Goal: Task Accomplishment & Management: Manage account settings

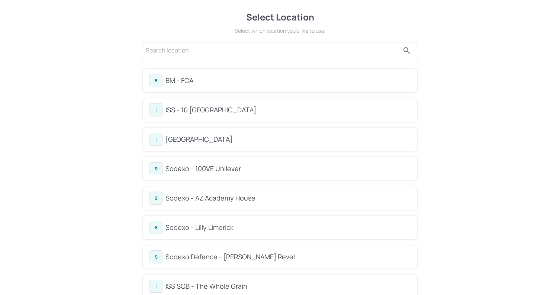
click at [192, 82] on div "BM - FCA" at bounding box center [287, 80] width 245 height 10
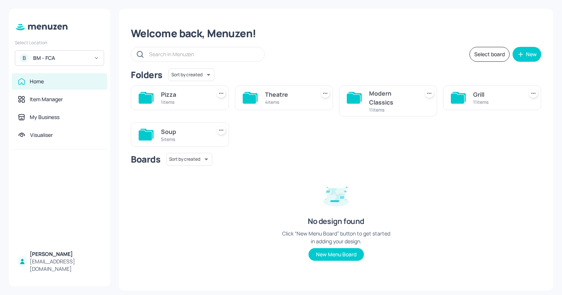
click at [170, 99] on div "1 items" at bounding box center [184, 102] width 47 height 6
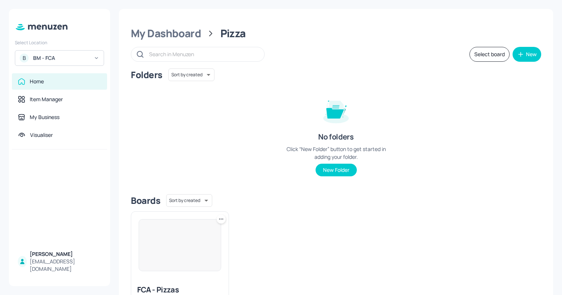
scroll to position [53, 0]
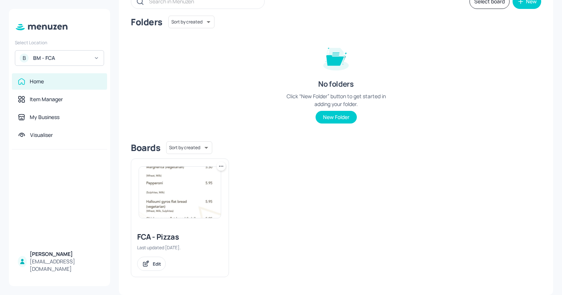
click at [221, 166] on icon at bounding box center [221, 165] width 1 height 1
click at [206, 191] on div "Duplicate" at bounding box center [192, 193] width 59 height 13
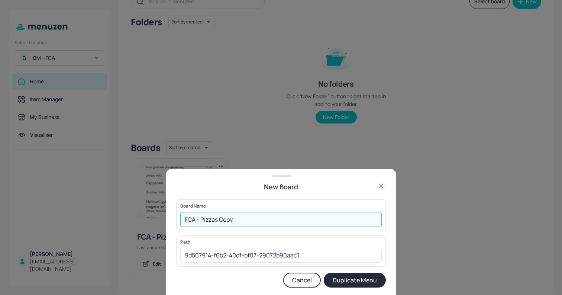
drag, startPoint x: 219, startPoint y: 218, endPoint x: 277, endPoint y: 215, distance: 57.6
click at [277, 215] on input "FCA - Pizzas Copy" at bounding box center [280, 219] width 201 height 15
click at [301, 282] on button "Cancel" at bounding box center [302, 279] width 38 height 15
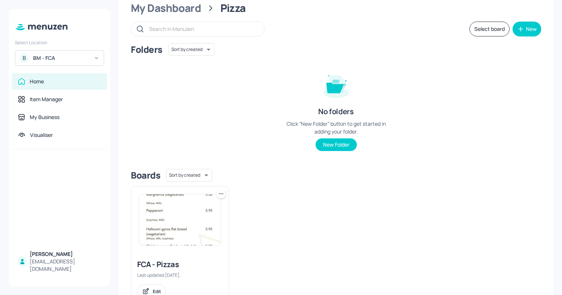
scroll to position [0, 0]
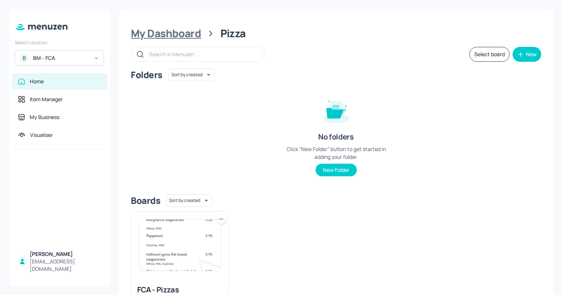
click at [175, 38] on div "My Dashboard" at bounding box center [166, 33] width 70 height 13
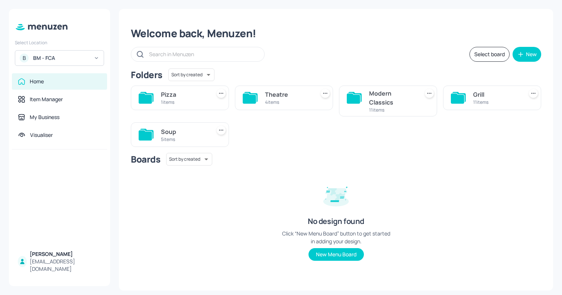
click at [267, 90] on div "Theatre" at bounding box center [288, 94] width 47 height 9
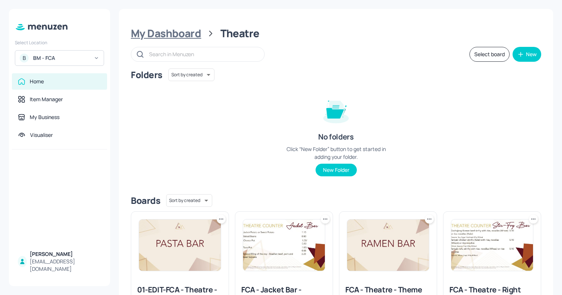
click at [175, 34] on div "My Dashboard" at bounding box center [166, 33] width 70 height 13
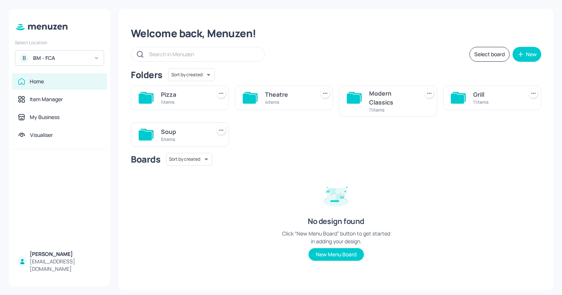
click at [387, 99] on div "Modern Classics" at bounding box center [392, 98] width 47 height 18
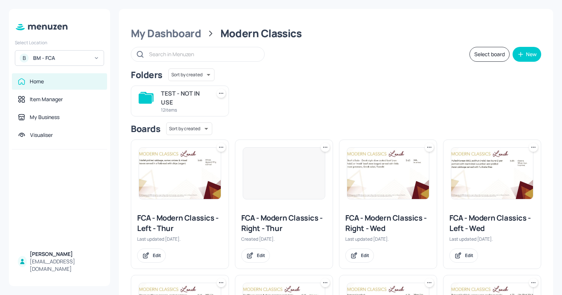
click at [222, 94] on icon at bounding box center [220, 93] width 7 height 7
click at [258, 90] on div at bounding box center [281, 147] width 562 height 295
click at [206, 74] on body "Select Location B BM - FCA Home Item Manager My Business Visualiser [PERSON_NAM…" at bounding box center [281, 147] width 562 height 295
click at [233, 72] on div at bounding box center [281, 147] width 562 height 295
click at [487, 51] on button "Select board" at bounding box center [489, 54] width 40 height 15
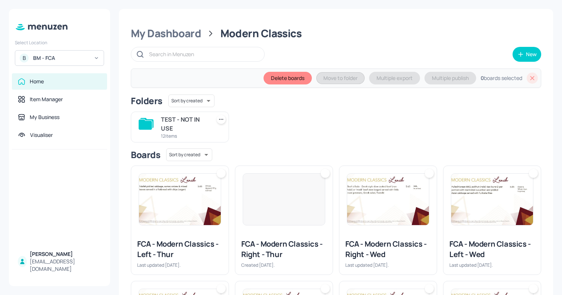
click at [200, 118] on div "TEST - NOT IN USE" at bounding box center [184, 124] width 47 height 18
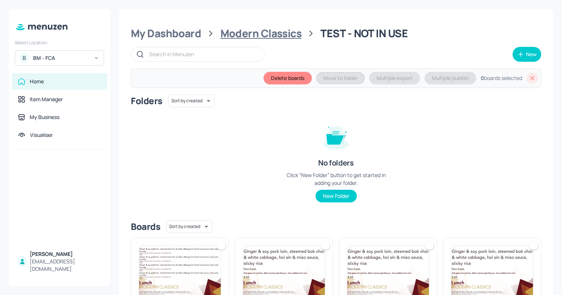
click at [283, 31] on div "Modern Classics" at bounding box center [260, 33] width 81 height 13
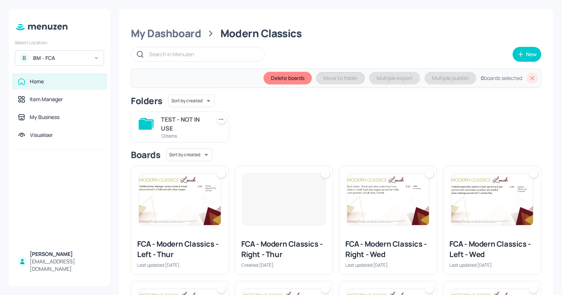
click at [224, 116] on icon at bounding box center [220, 119] width 7 height 7
click at [249, 124] on div at bounding box center [281, 147] width 562 height 295
click at [530, 78] on icon at bounding box center [532, 78] width 4 height 4
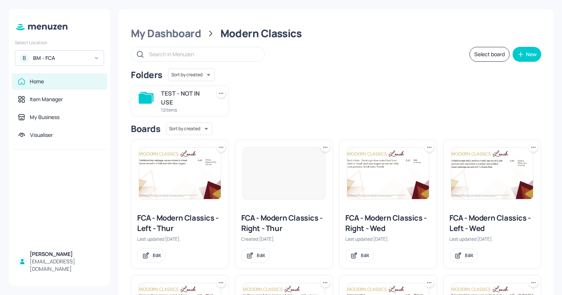
click at [220, 91] on icon at bounding box center [220, 93] width 7 height 7
click at [242, 93] on div at bounding box center [281, 147] width 562 height 295
click at [177, 36] on div "My Dashboard" at bounding box center [166, 33] width 70 height 13
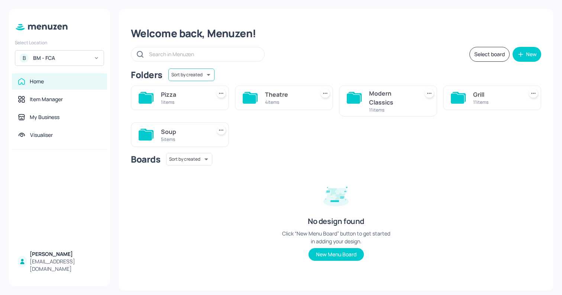
click at [195, 75] on body "Select Location B BM - FCA Home Item Manager My Business Visualiser [PERSON_NAM…" at bounding box center [281, 147] width 562 height 295
click at [272, 59] on div at bounding box center [281, 147] width 562 height 295
click at [519, 54] on icon "button" at bounding box center [520, 54] width 4 height 0
click at [512, 74] on div "Add new folder" at bounding box center [504, 73] width 74 height 16
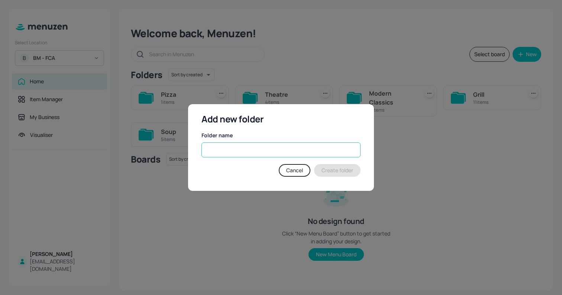
click at [302, 149] on input "text" at bounding box center [280, 149] width 159 height 15
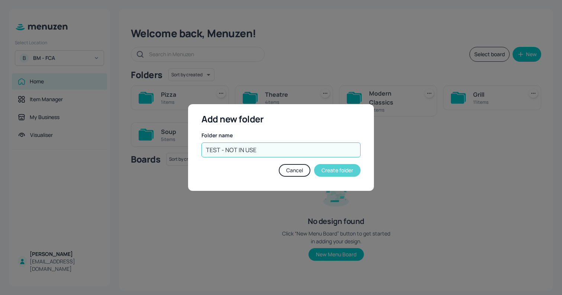
type input "TEST - NOT IN USE"
click at [353, 172] on button "Create folder" at bounding box center [337, 170] width 46 height 13
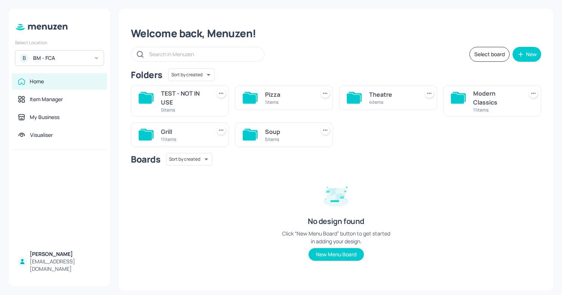
click at [485, 92] on div "Modern Classics" at bounding box center [496, 98] width 47 height 18
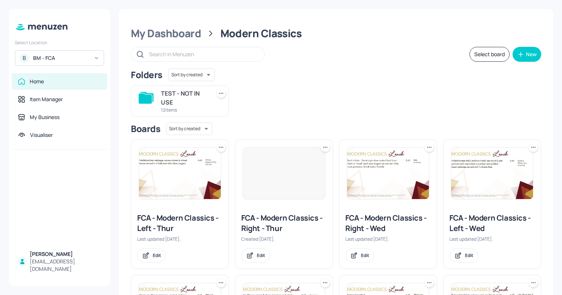
click at [162, 94] on div "TEST - NOT IN USE" at bounding box center [184, 98] width 47 height 18
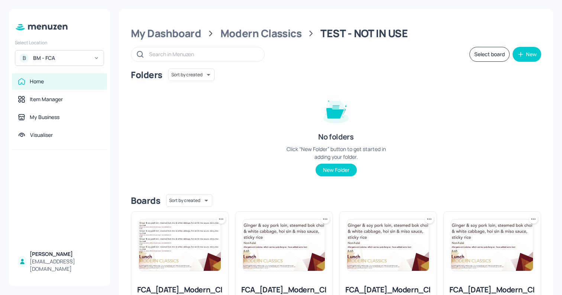
click at [473, 61] on button "Select board" at bounding box center [489, 54] width 40 height 15
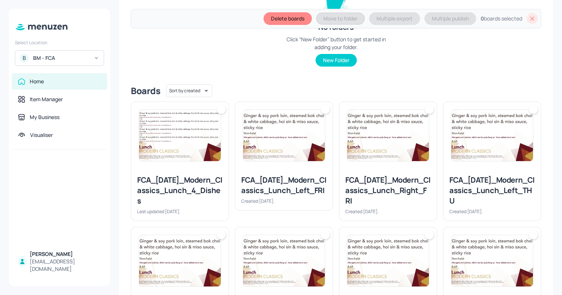
scroll to position [152, 0]
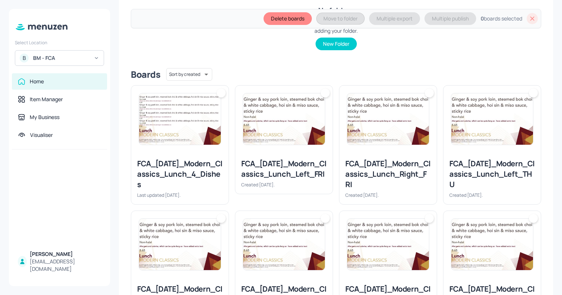
click at [208, 116] on img at bounding box center [180, 118] width 82 height 51
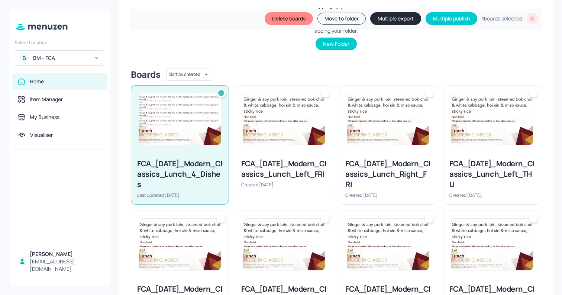
click at [290, 109] on img at bounding box center [284, 118] width 82 height 51
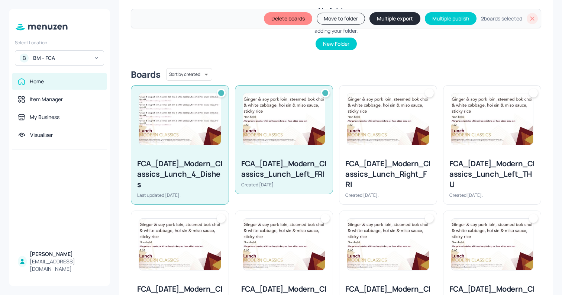
click at [381, 120] on img at bounding box center [388, 118] width 82 height 51
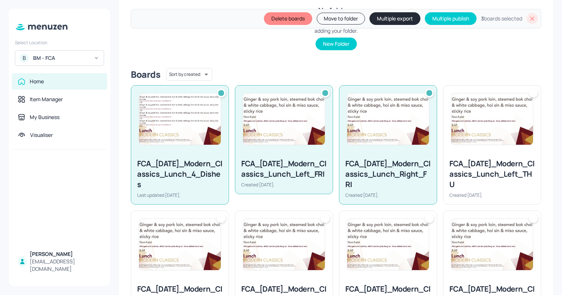
click at [488, 124] on img at bounding box center [492, 118] width 82 height 51
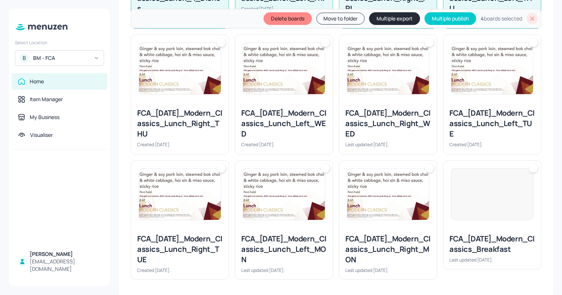
scroll to position [330, 0]
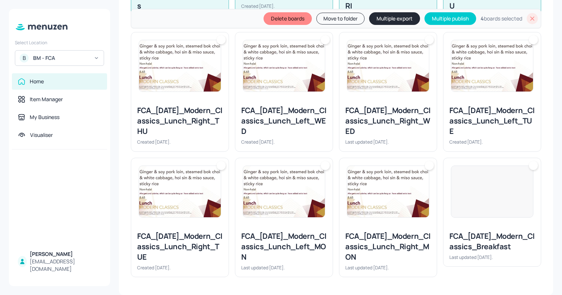
click at [163, 94] on div at bounding box center [179, 65] width 97 height 67
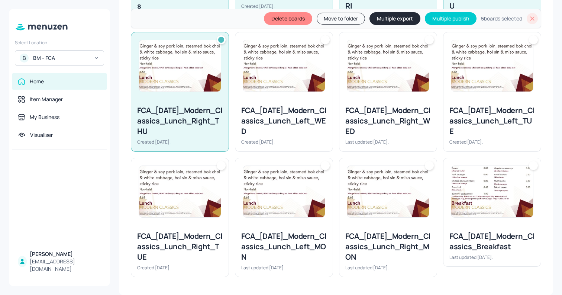
click at [292, 75] on img at bounding box center [284, 65] width 82 height 51
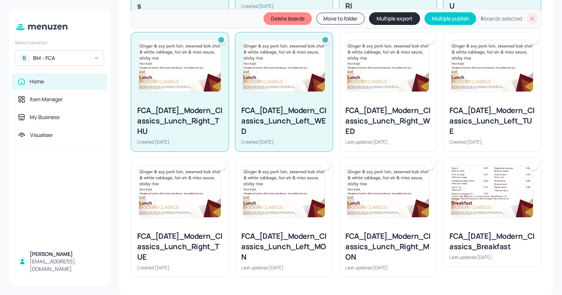
click at [384, 70] on img at bounding box center [388, 65] width 82 height 51
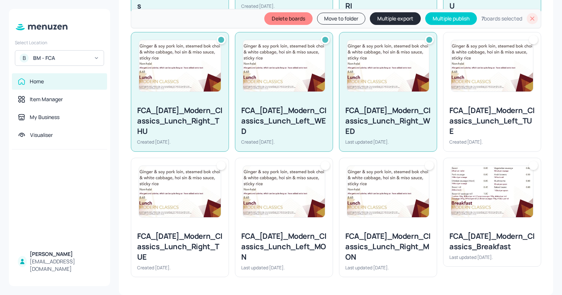
click at [454, 75] on img at bounding box center [492, 65] width 82 height 51
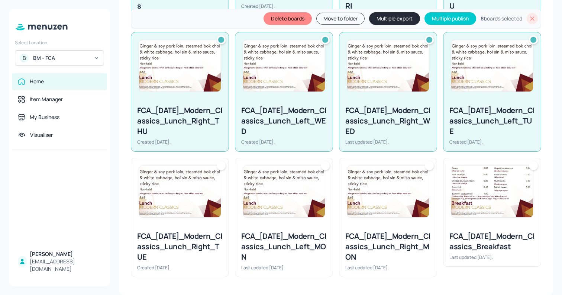
click at [458, 195] on img at bounding box center [492, 191] width 82 height 51
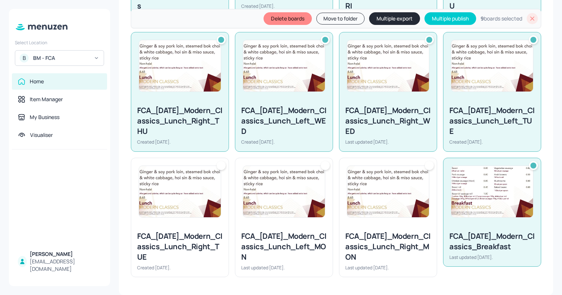
click at [373, 195] on img at bounding box center [388, 191] width 82 height 51
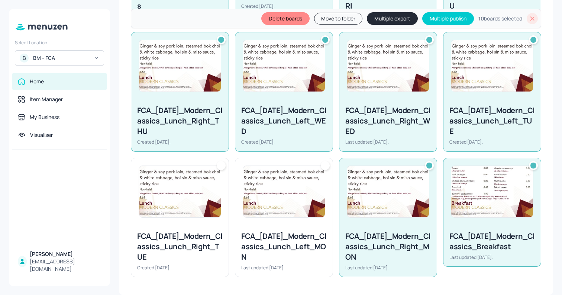
click at [262, 200] on img at bounding box center [284, 191] width 82 height 51
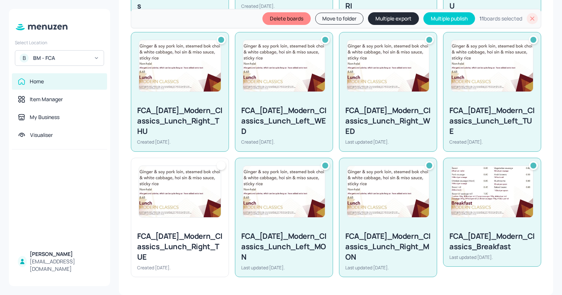
click at [168, 207] on img at bounding box center [180, 191] width 82 height 51
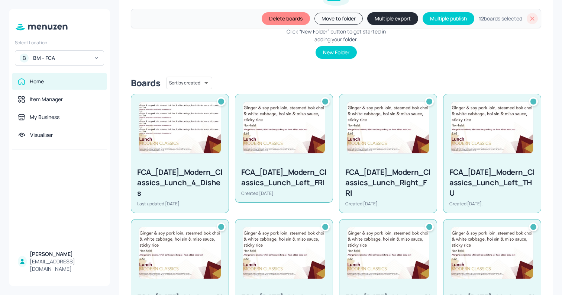
scroll to position [0, 0]
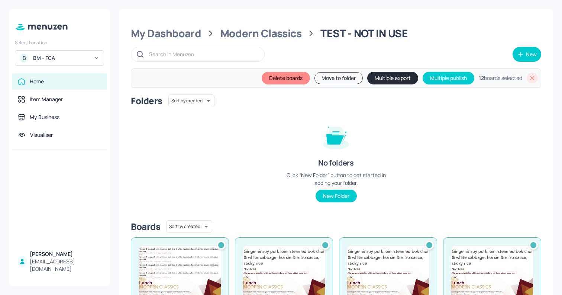
click at [337, 77] on button "Move to folder" at bounding box center [338, 78] width 48 height 12
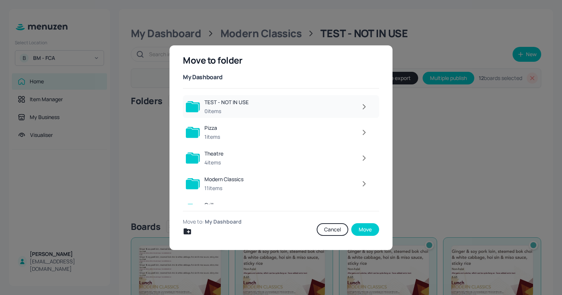
click at [245, 101] on div "TEST - NOT IN USE" at bounding box center [226, 101] width 44 height 7
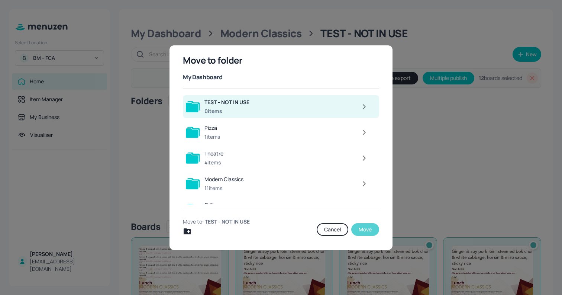
click at [359, 227] on button "Move" at bounding box center [365, 229] width 28 height 13
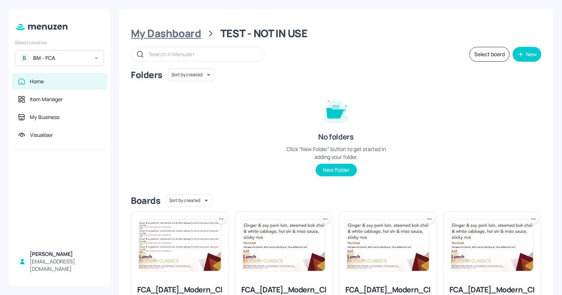
click at [192, 32] on div "My Dashboard" at bounding box center [166, 33] width 70 height 13
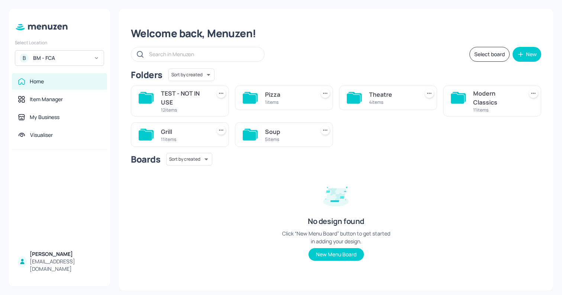
click at [374, 105] on div "Theatre 4 items" at bounding box center [392, 98] width 47 height 18
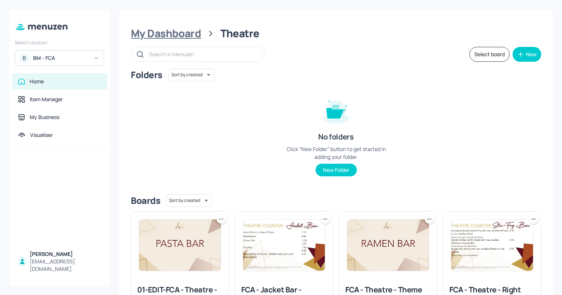
click at [186, 33] on div "My Dashboard" at bounding box center [166, 33] width 70 height 13
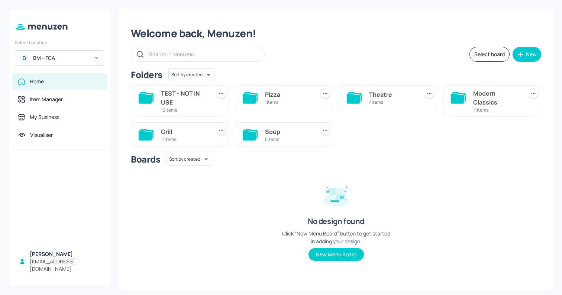
click at [493, 90] on div "Modern Classics" at bounding box center [496, 98] width 47 height 18
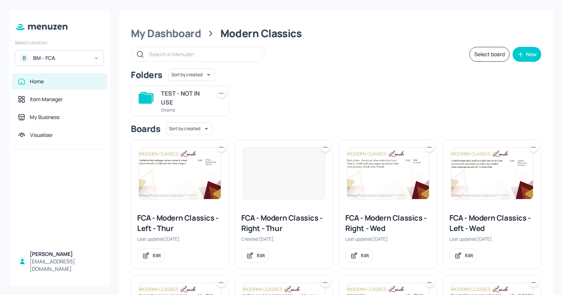
click at [178, 90] on div "TEST - NOT IN USE" at bounding box center [184, 98] width 47 height 18
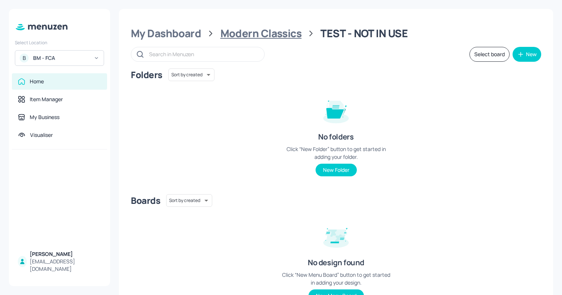
click at [287, 35] on div "Modern Classics" at bounding box center [260, 33] width 81 height 13
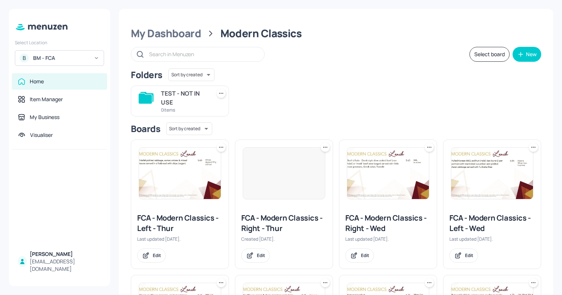
click at [217, 94] on icon at bounding box center [220, 93] width 7 height 7
click at [211, 137] on div "Delete" at bounding box center [192, 133] width 59 height 13
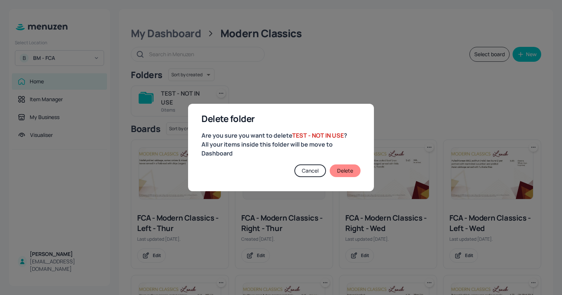
click at [355, 176] on button "Delete" at bounding box center [345, 170] width 31 height 13
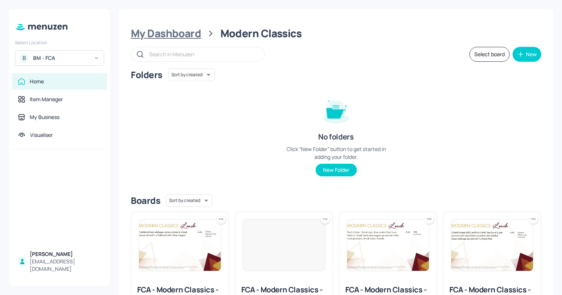
click at [182, 36] on div "My Dashboard" at bounding box center [166, 33] width 70 height 13
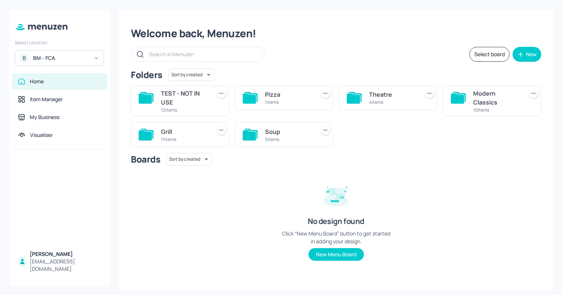
click at [186, 94] on div "TEST - NOT IN USE" at bounding box center [184, 98] width 47 height 18
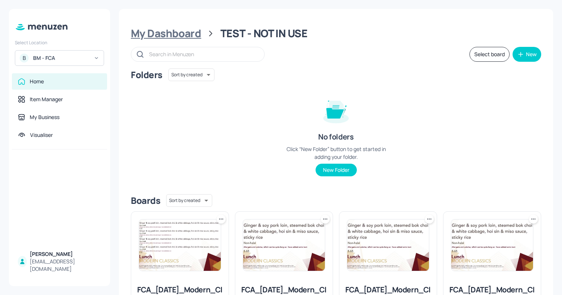
click at [173, 30] on div "My Dashboard" at bounding box center [166, 33] width 70 height 13
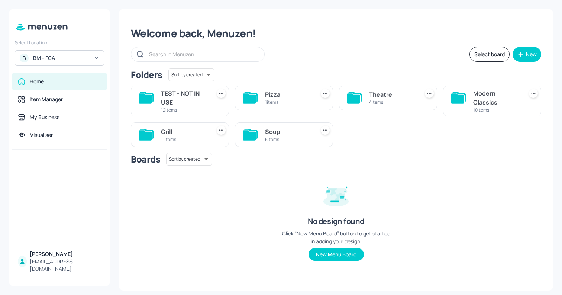
click at [476, 103] on div "Modern Classics" at bounding box center [496, 98] width 47 height 18
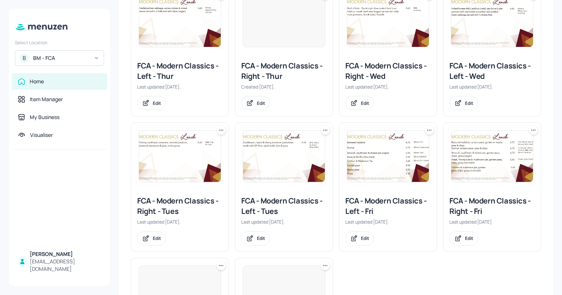
scroll to position [333, 0]
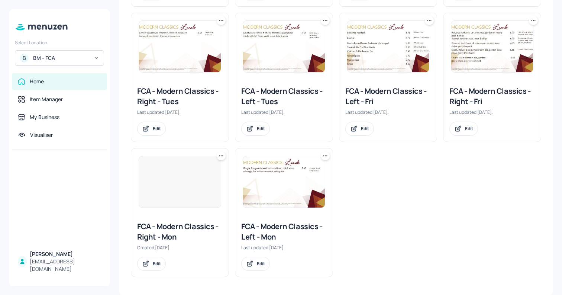
click at [280, 199] on img at bounding box center [284, 181] width 82 height 51
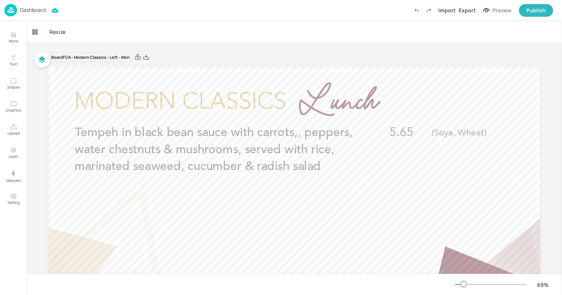
click at [32, 11] on p "Dashboard" at bounding box center [33, 9] width 26 height 5
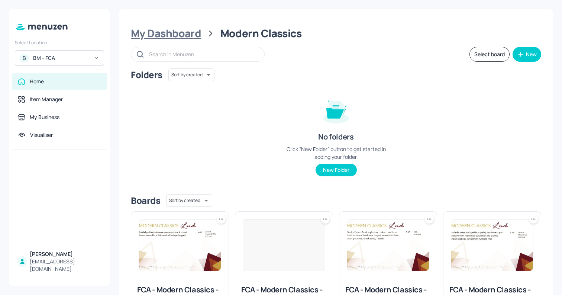
click at [164, 39] on div "My Dashboard" at bounding box center [166, 33] width 70 height 13
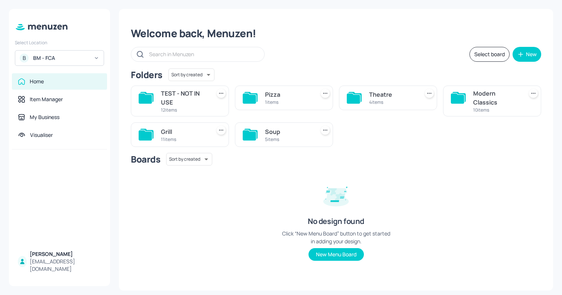
click at [180, 98] on div "TEST - NOT IN USE" at bounding box center [184, 98] width 47 height 18
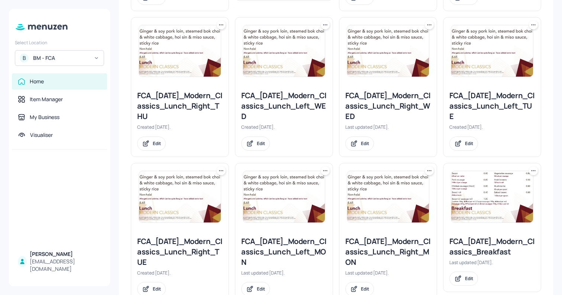
scroll to position [364, 0]
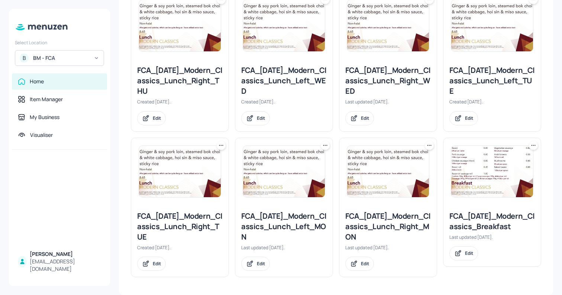
click at [371, 172] on img at bounding box center [388, 171] width 82 height 51
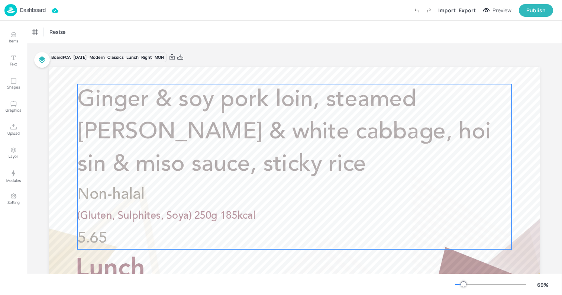
click at [195, 140] on span "Ginger & soy pork loin, steamed [PERSON_NAME] & white cabbage, hoi sin & miso s…" at bounding box center [284, 131] width 414 height 87
click at [20, 12] on p "Dashboard" at bounding box center [33, 9] width 26 height 5
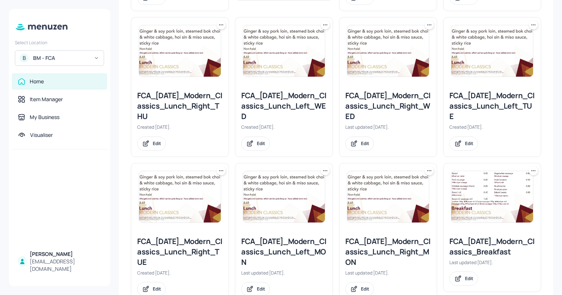
scroll to position [364, 0]
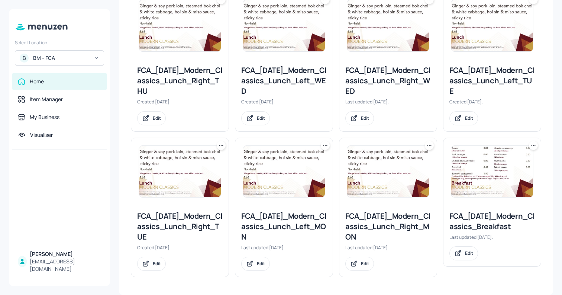
click at [428, 145] on icon at bounding box center [428, 145] width 7 height 7
click at [129, 133] on div at bounding box center [281, 147] width 562 height 295
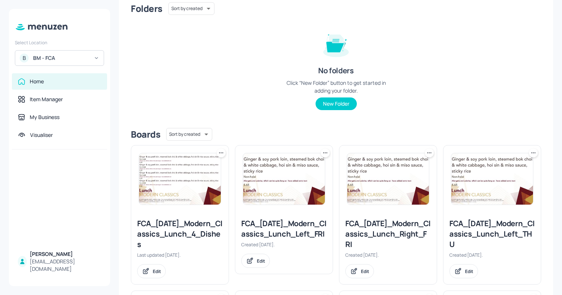
scroll to position [0, 0]
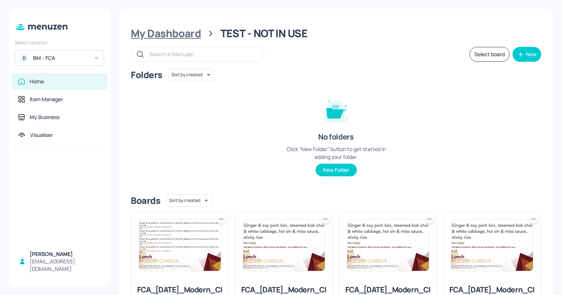
click at [189, 27] on div "My Dashboard" at bounding box center [166, 33] width 70 height 13
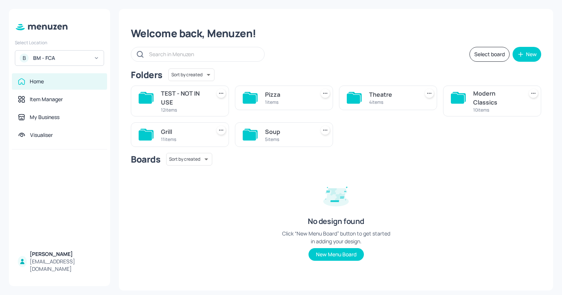
click at [181, 130] on div "Grill" at bounding box center [184, 131] width 47 height 9
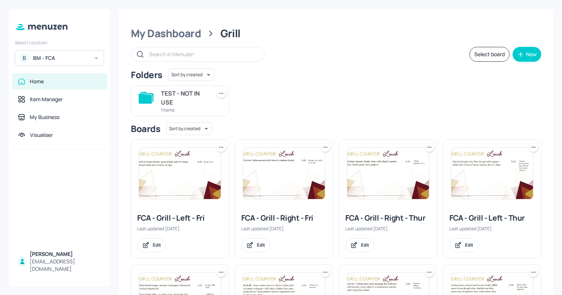
scroll to position [230, 0]
